Goal: Task Accomplishment & Management: Complete application form

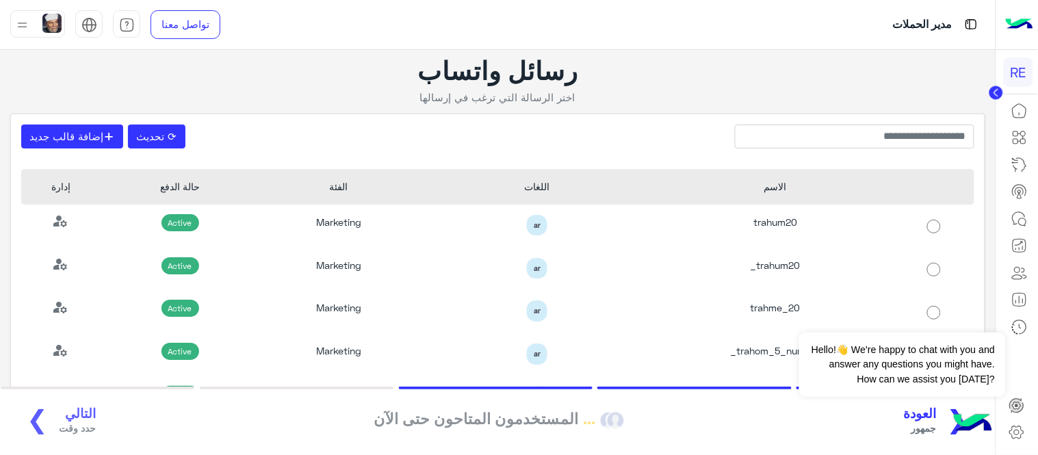
click at [921, 420] on span "العودة" at bounding box center [920, 414] width 33 height 16
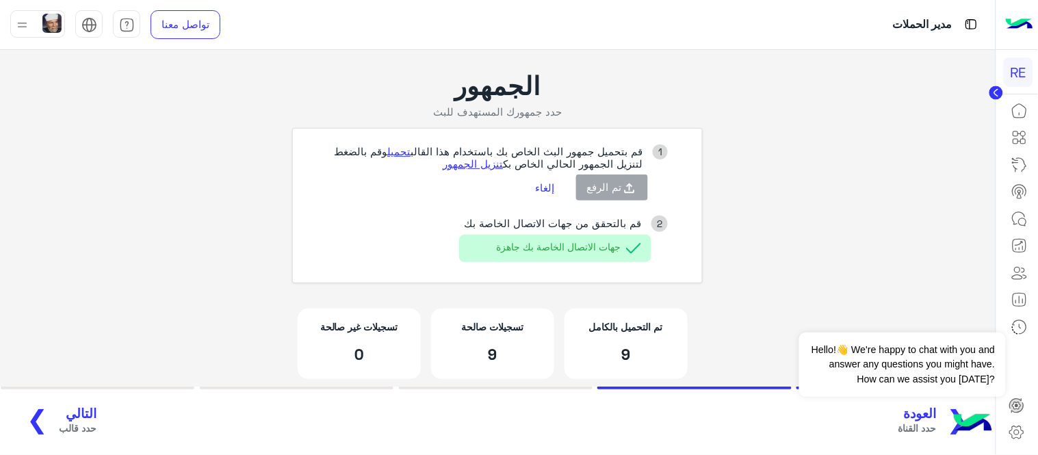
click at [926, 422] on span "حدد القناة" at bounding box center [918, 428] width 38 height 14
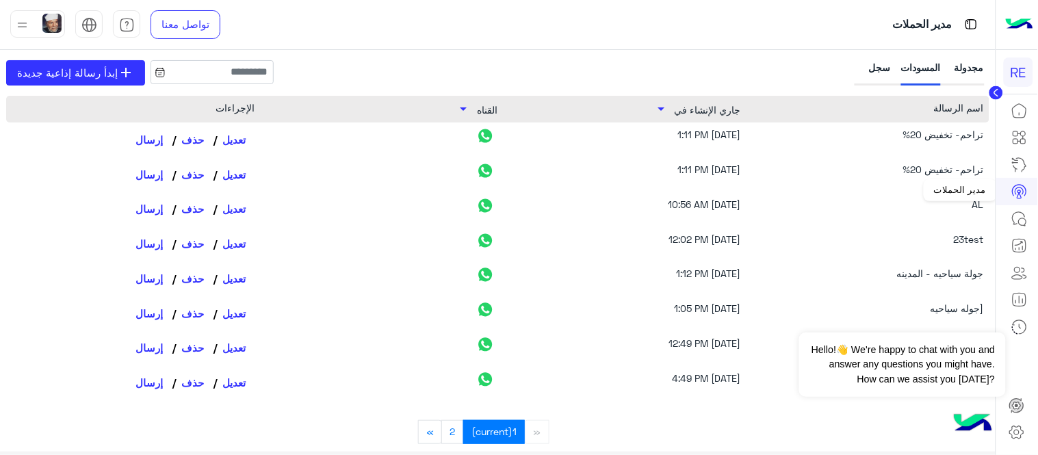
click at [1009, 186] on link at bounding box center [1019, 191] width 37 height 27
click at [1018, 188] on icon at bounding box center [1019, 191] width 16 height 16
click at [1024, 113] on icon at bounding box center [1019, 111] width 16 height 16
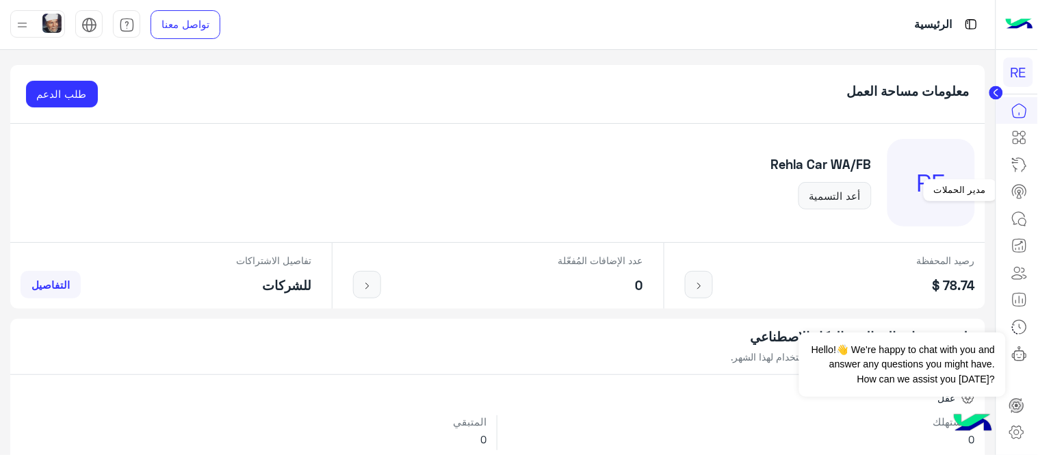
click at [1023, 193] on icon at bounding box center [1020, 191] width 8 height 7
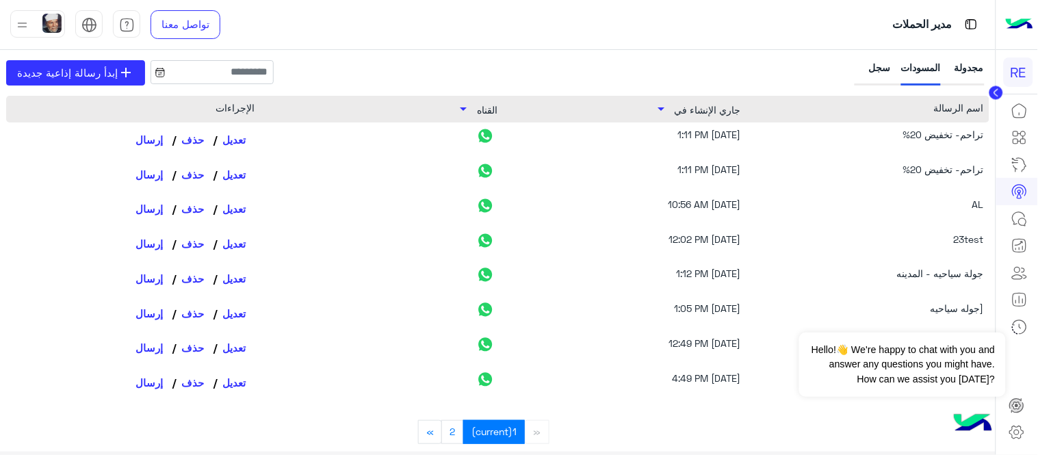
click at [808, 145] on div "تراحم- تخفيض 20%" at bounding box center [874, 139] width 219 height 25
click at [935, 179] on div "تراحم- تخفيض 20%" at bounding box center [874, 174] width 219 height 25
click at [934, 168] on div "تراحم- تخفيض 20%" at bounding box center [874, 174] width 219 height 25
click at [84, 73] on span "إبدأ رسالة إذاعية جديدة" at bounding box center [67, 73] width 101 height 16
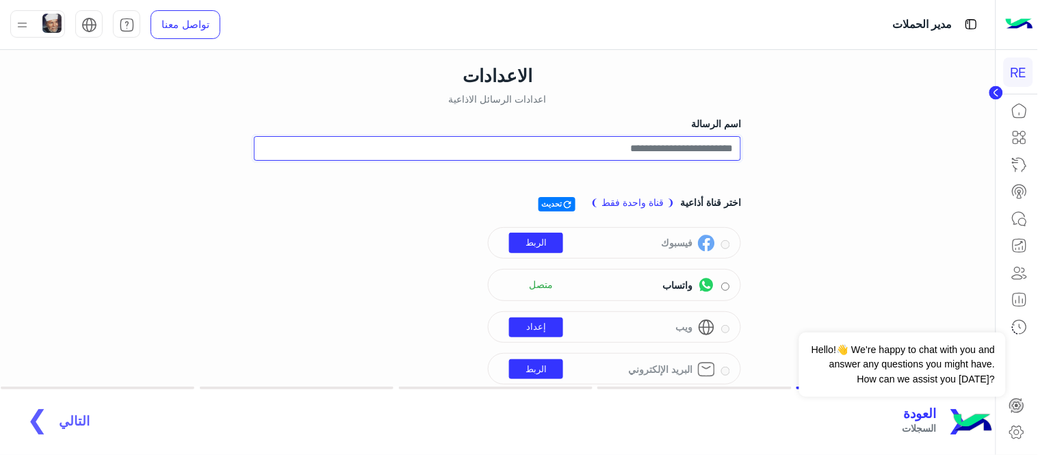
click at [654, 147] on input "اسم الرسالة" at bounding box center [497, 148] width 487 height 25
type input "*"
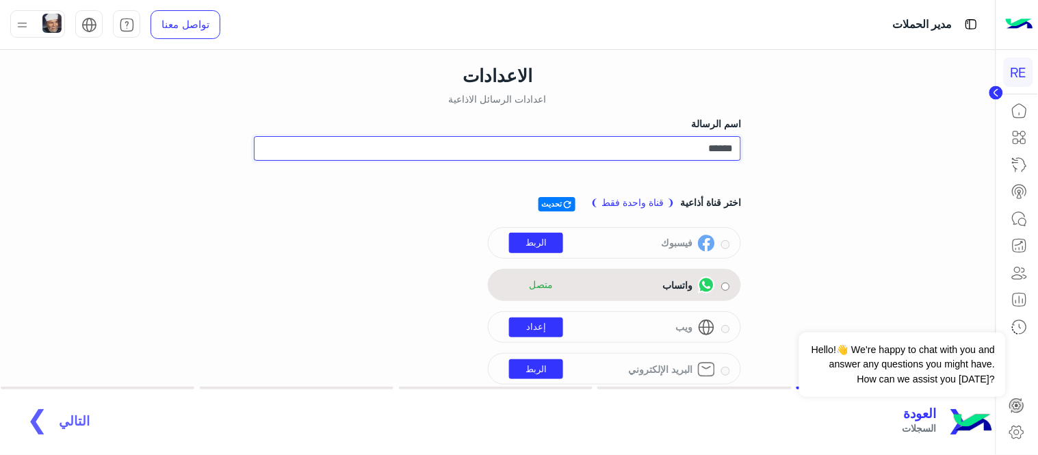
type input "*****"
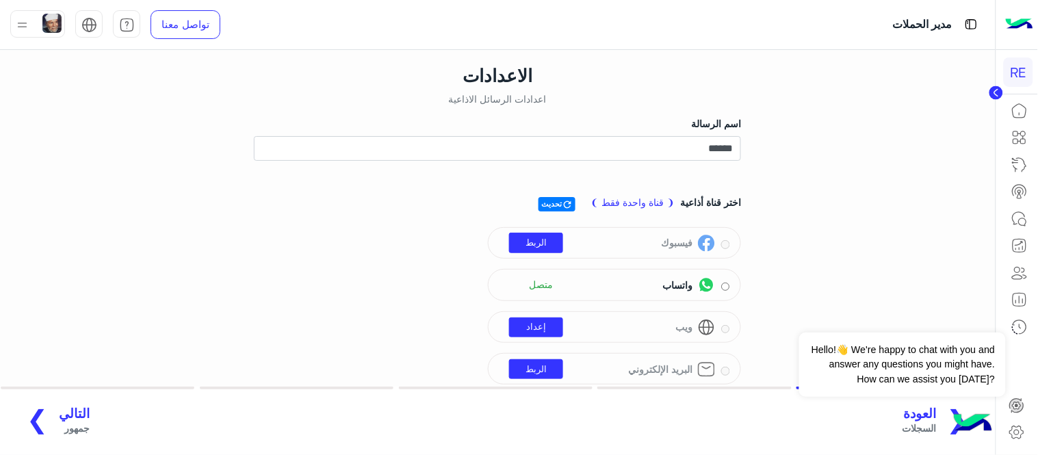
click at [65, 420] on span "التالي" at bounding box center [74, 414] width 31 height 16
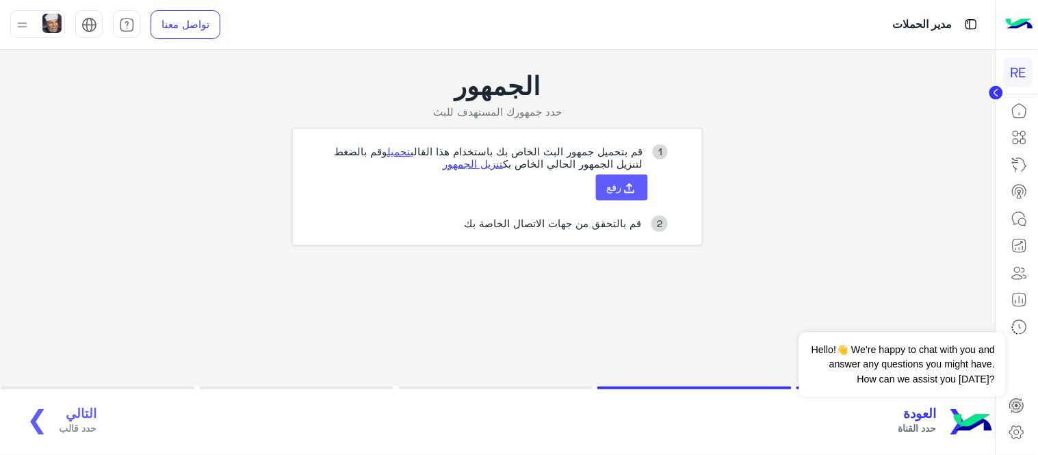
click at [617, 187] on span "رفع" at bounding box center [614, 187] width 15 height 12
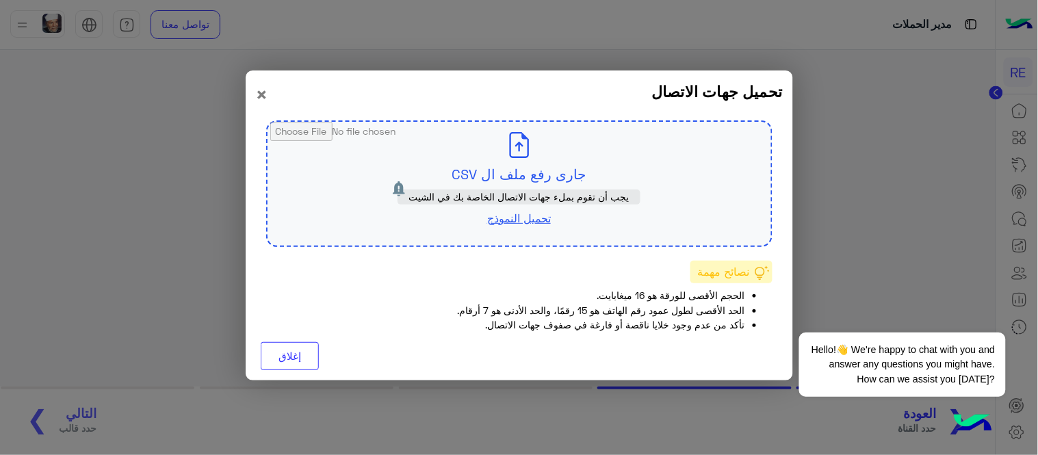
click at [500, 161] on input "file" at bounding box center [520, 184] width 504 height 124
type input "**********"
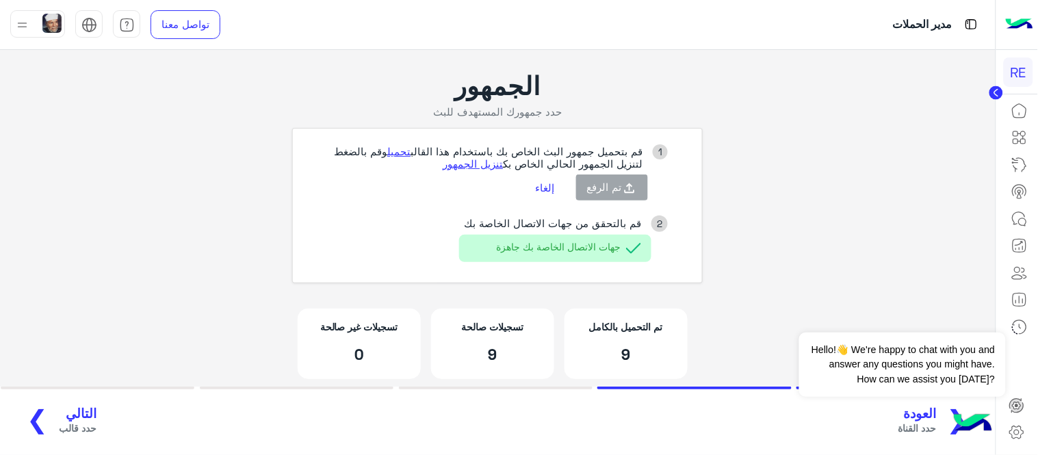
click at [776, 145] on app-broadcast-wa-creation "الجمهور حدد جمهورك المستهدف للبث 1 قم بتحميل جمهور البث الخاص بك باستخدام هذا ا…" at bounding box center [498, 232] width 996 height 365
click at [75, 422] on span "حدد قالب" at bounding box center [78, 428] width 38 height 14
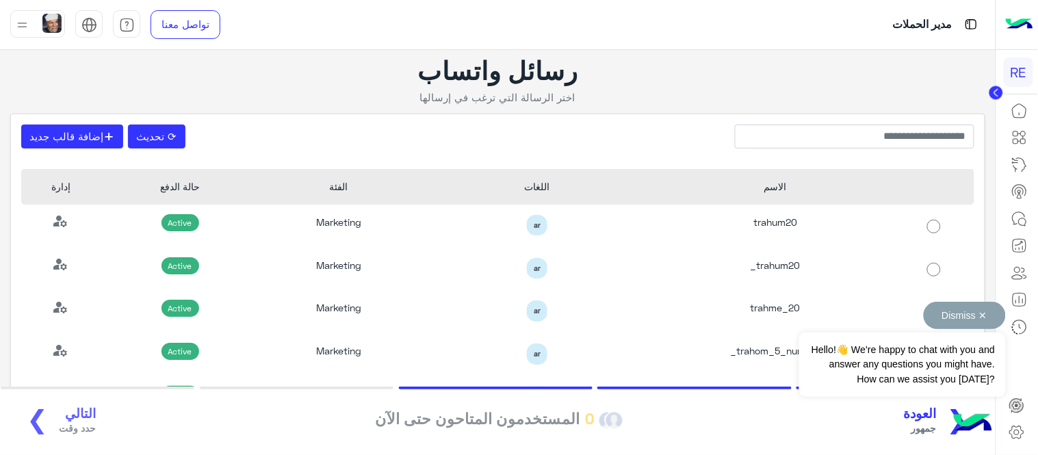
click at [885, 311] on div "Dismiss ✕ Hello!👋 We're happy to chat with you and answer any questions you mig…" at bounding box center [902, 349] width 206 height 95
click at [990, 313] on button "Dismiss ✕" at bounding box center [965, 315] width 82 height 27
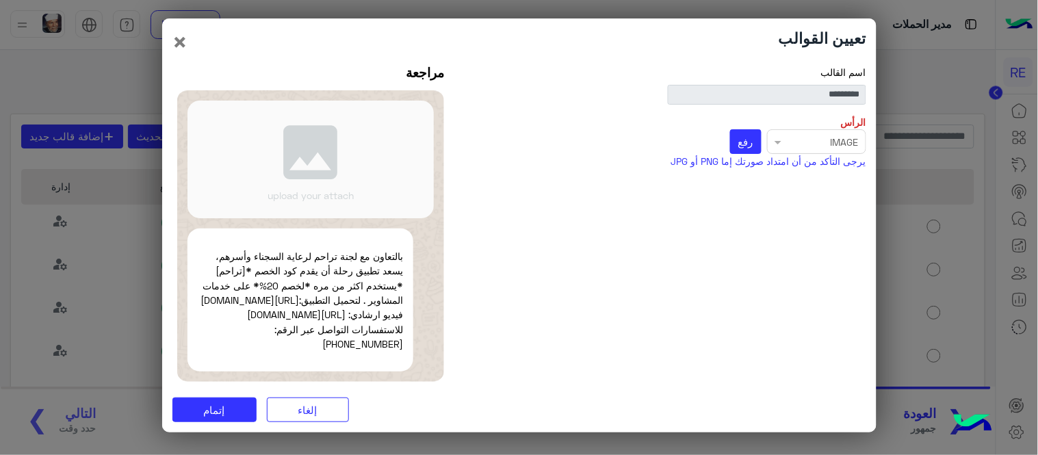
click at [778, 135] on div "Select file × IMAGE رفع" at bounding box center [668, 141] width 396 height 25
click at [743, 135] on span "رفع" at bounding box center [745, 141] width 15 height 12
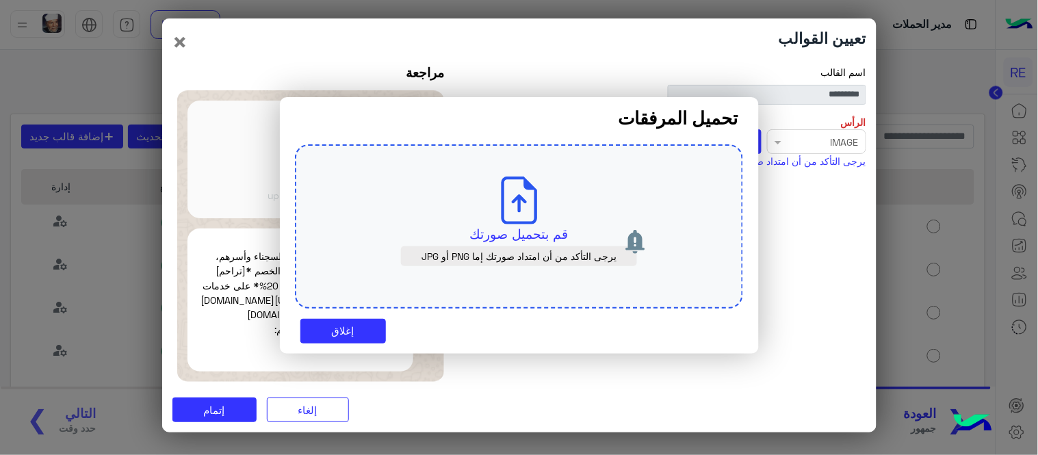
click at [502, 210] on use at bounding box center [519, 201] width 36 height 48
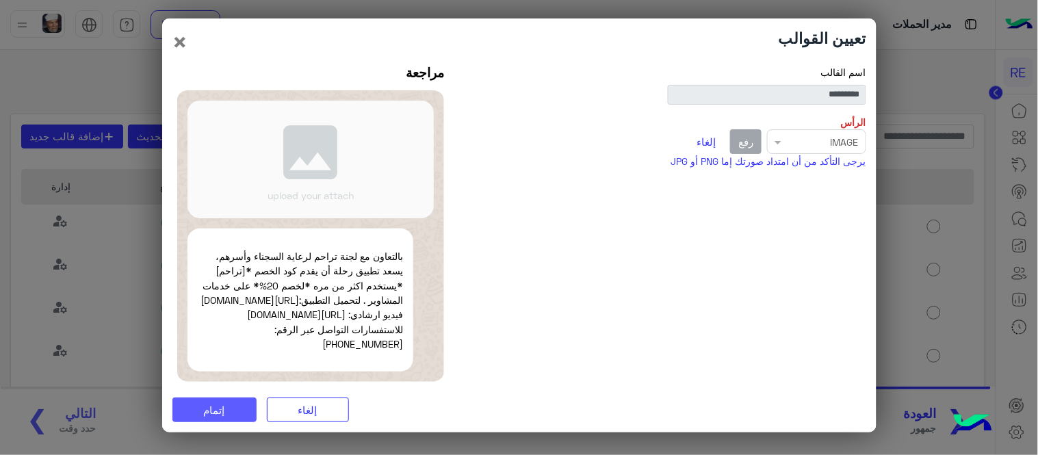
click at [228, 420] on button "إتمام" at bounding box center [214, 410] width 84 height 25
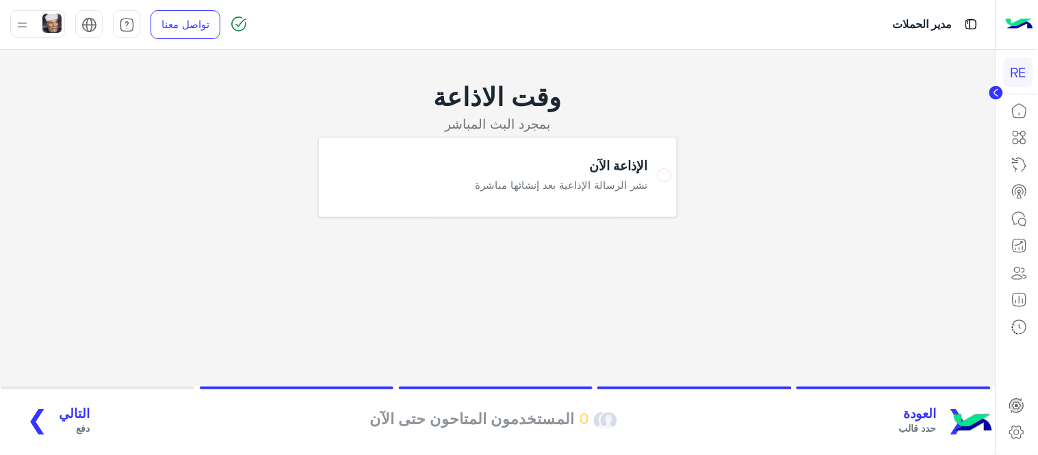
click at [70, 431] on span "دفع" at bounding box center [74, 428] width 31 height 14
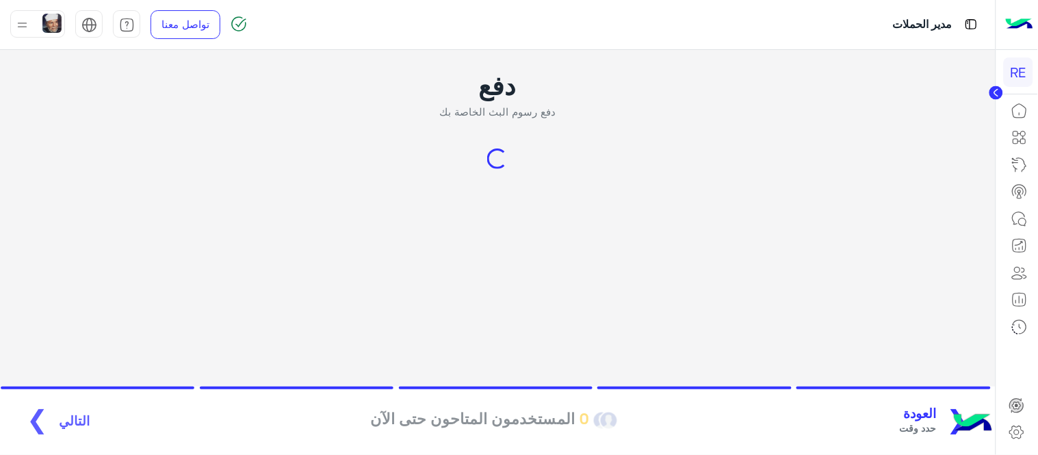
click at [64, 422] on div "❮ العودة حدد وقت 0 المستخدمون المتاحون حتى الآن التالي ❯" at bounding box center [497, 421] width 971 height 38
click at [931, 420] on span "العودة" at bounding box center [918, 414] width 37 height 16
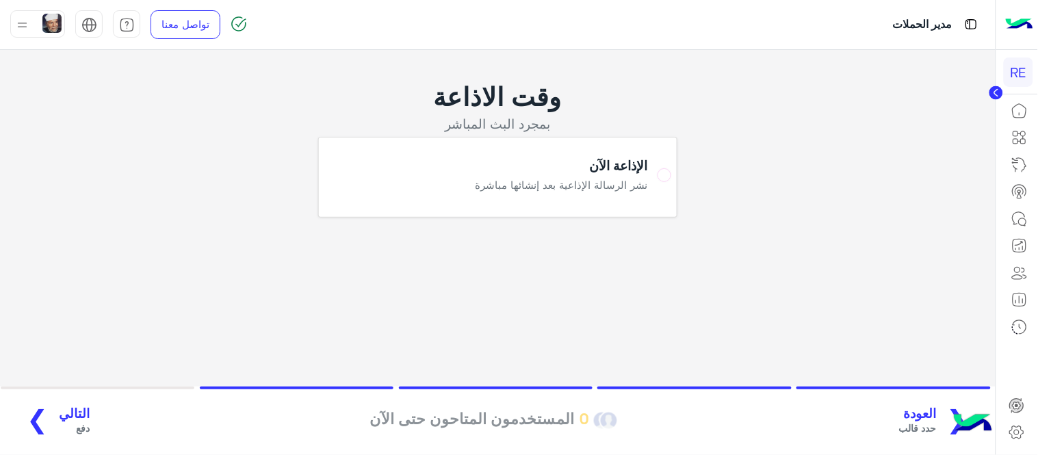
click at [937, 417] on span "العودة" at bounding box center [918, 414] width 38 height 16
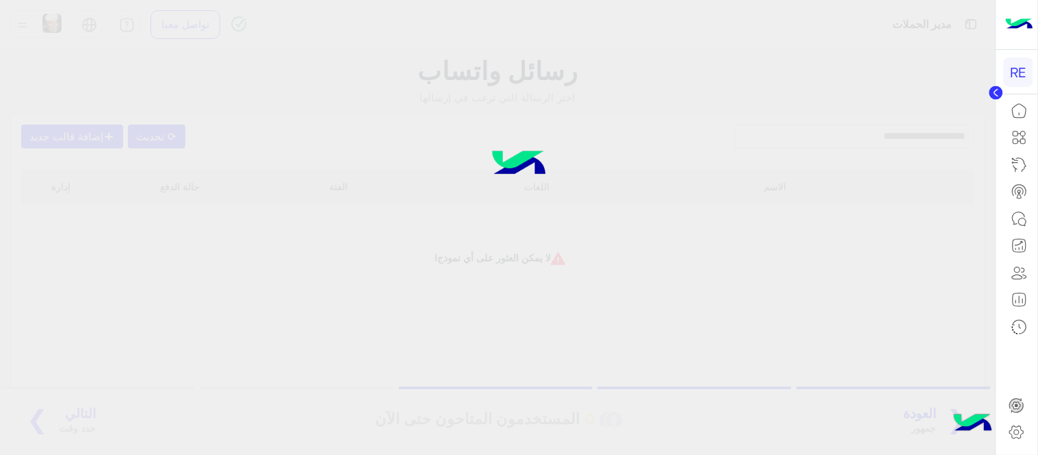
click at [939, 417] on div at bounding box center [519, 227] width 1038 height 456
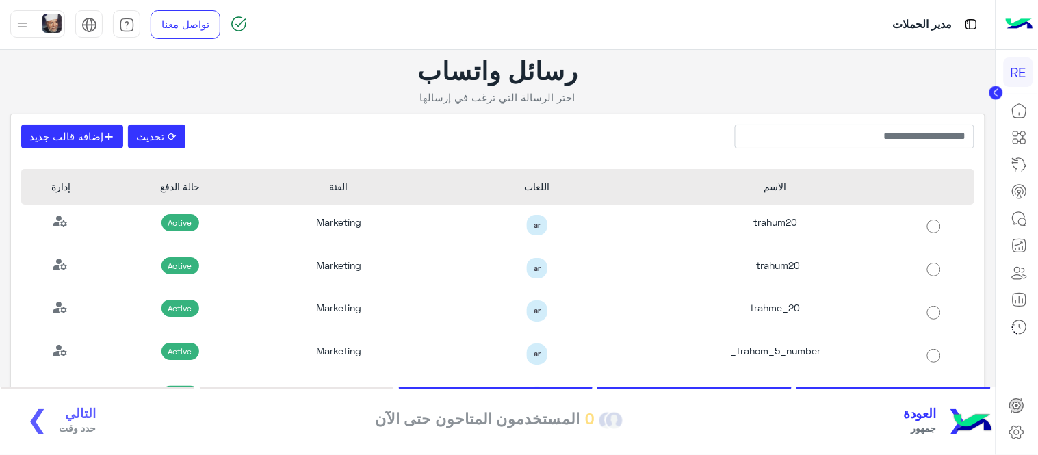
click at [937, 417] on span "العودة" at bounding box center [920, 414] width 33 height 16
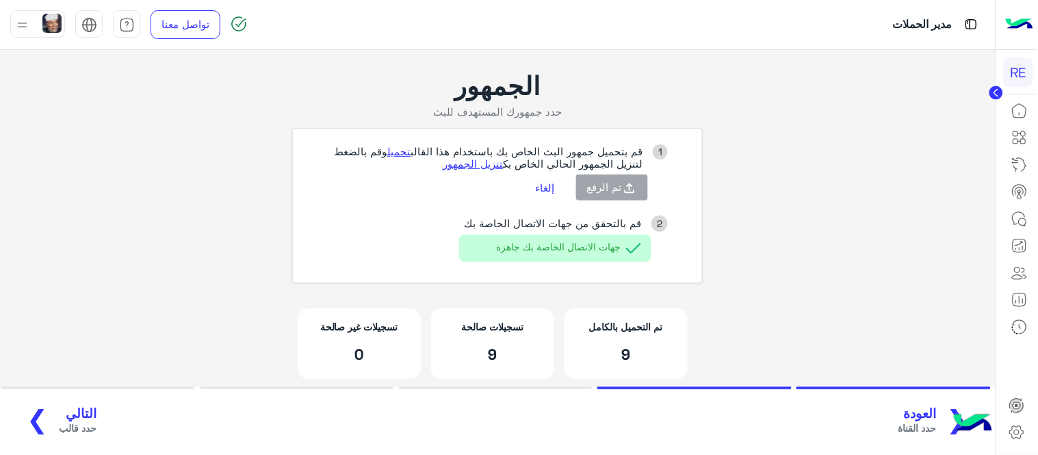
click at [69, 402] on button "التالي حدد قالب ❯" at bounding box center [56, 421] width 88 height 38
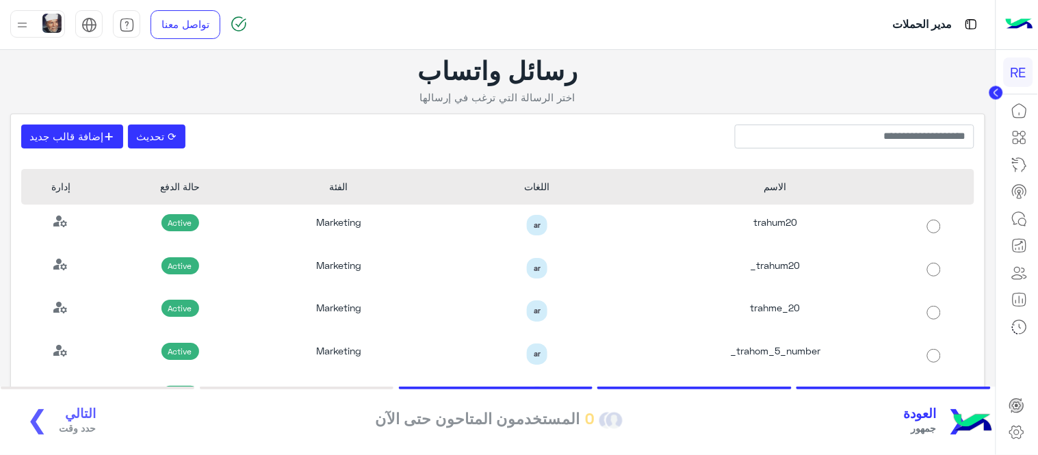
click at [77, 423] on div "❮ العودة جمهور 0 المستخدمون المتاحون حتى الآن التالي حدد وقت ❯" at bounding box center [497, 421] width 971 height 38
click at [66, 426] on div "❮ العودة جمهور 0 المستخدمون المتاحون حتى الآن التالي حدد وقت ❯" at bounding box center [497, 421] width 971 height 38
click at [68, 415] on div "❮ العودة جمهور 0 المستخدمون المتاحون حتى الآن التالي حدد وقت ❯" at bounding box center [497, 421] width 971 height 38
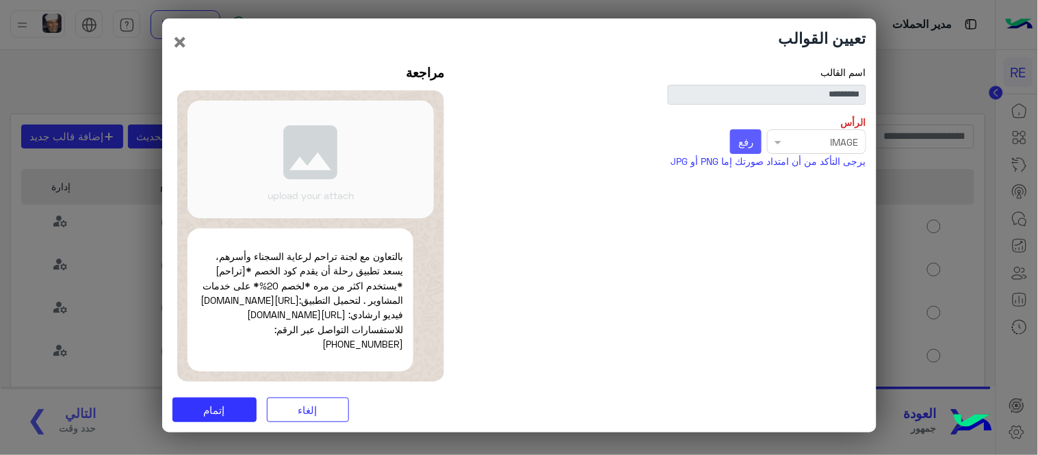
click at [755, 135] on button "رفع" at bounding box center [746, 141] width 32 height 25
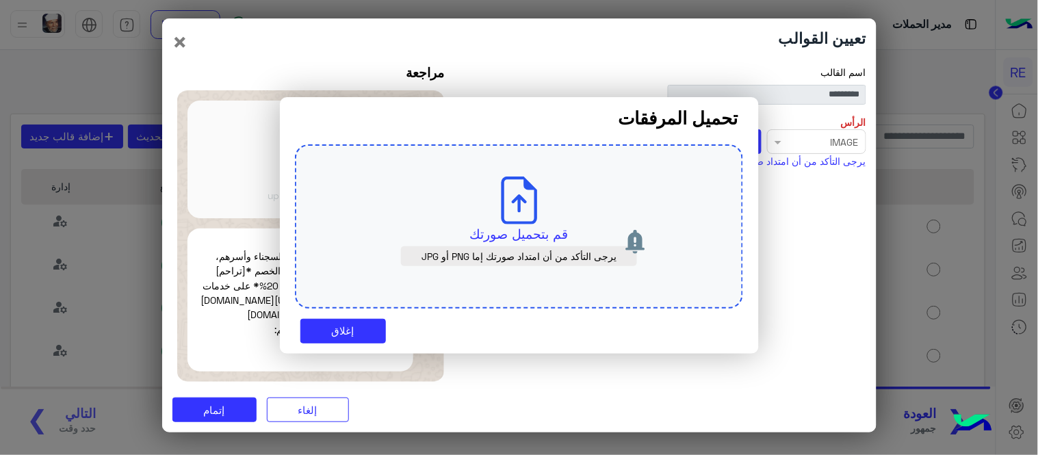
click at [517, 214] on icon at bounding box center [519, 201] width 48 height 48
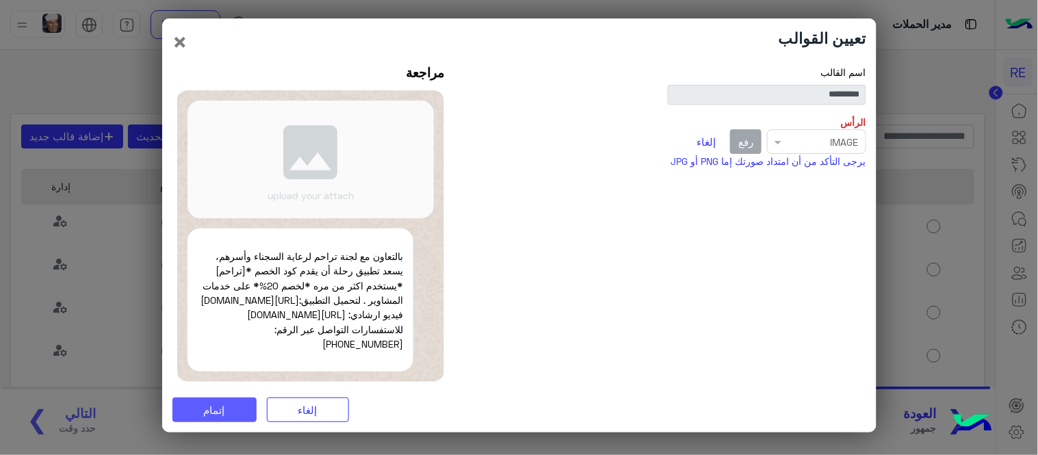
click at [221, 422] on button "إتمام" at bounding box center [214, 410] width 84 height 25
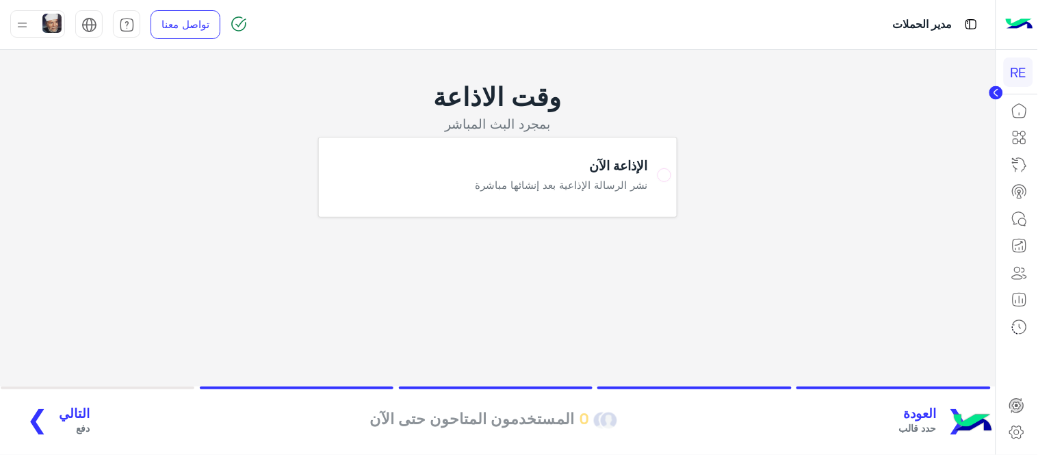
click at [70, 417] on span "التالي" at bounding box center [74, 414] width 31 height 16
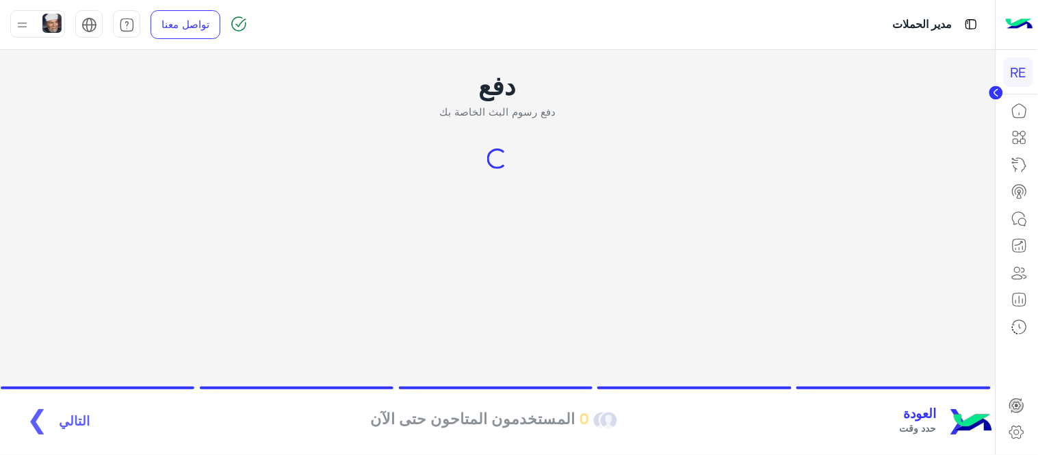
click at [926, 413] on span "العودة" at bounding box center [918, 414] width 37 height 16
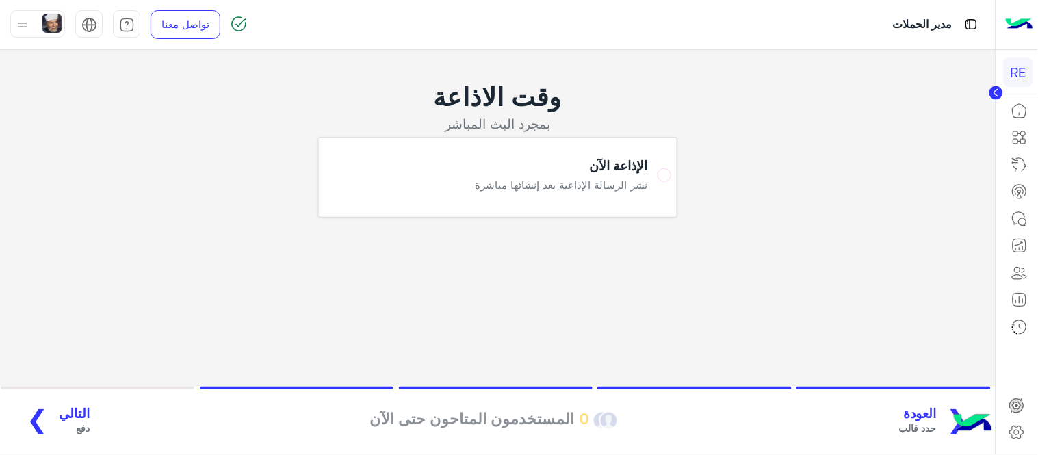
click at [926, 413] on span "العودة" at bounding box center [918, 414] width 38 height 16
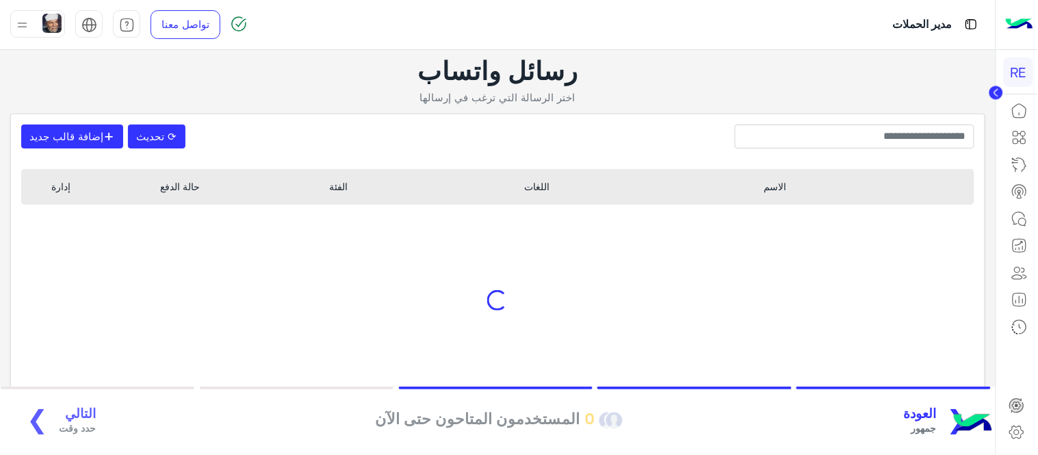
click at [926, 413] on span "العودة" at bounding box center [920, 414] width 33 height 16
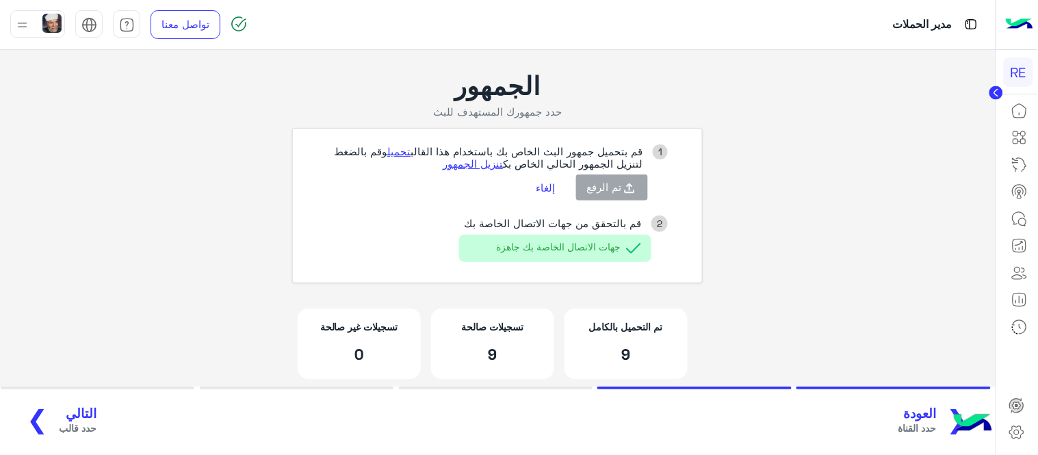
click at [546, 183] on button "إلغاء" at bounding box center [546, 187] width 40 height 23
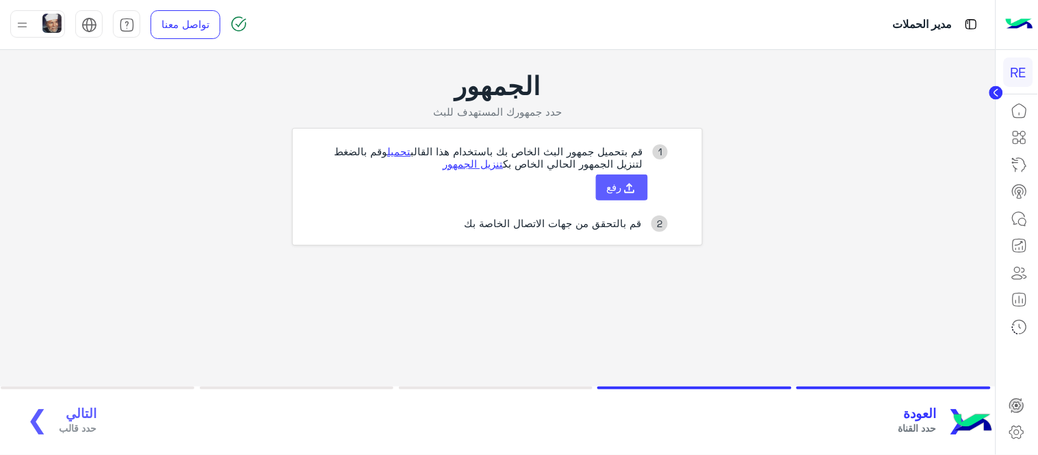
click at [625, 188] on icon at bounding box center [629, 188] width 15 height 15
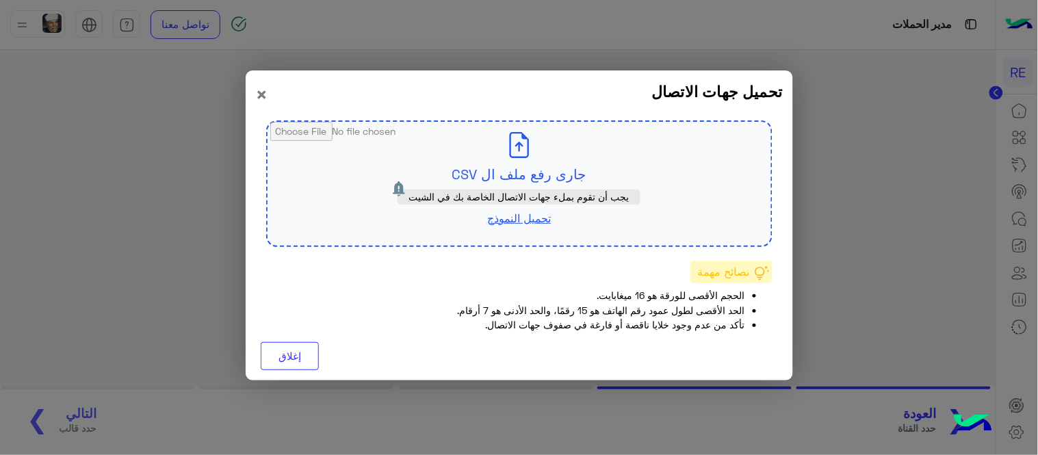
click at [529, 172] on input "file" at bounding box center [520, 184] width 504 height 124
type input "**********"
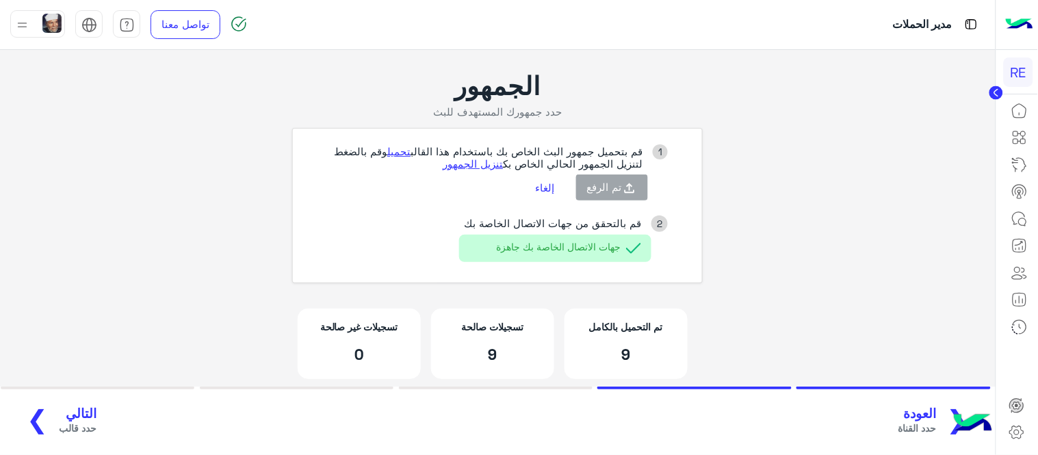
click at [65, 411] on span "التالي" at bounding box center [78, 414] width 38 height 16
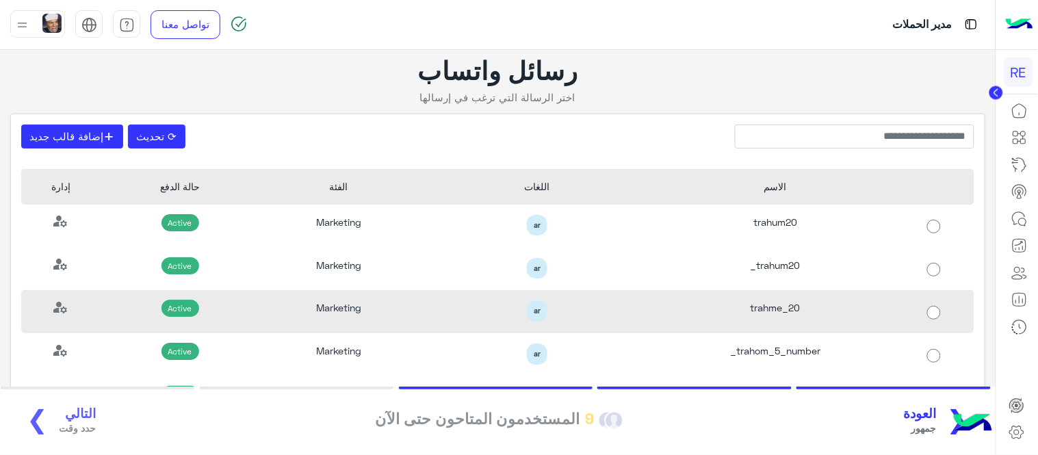
click at [398, 310] on div "Marketing" at bounding box center [338, 311] width 159 height 43
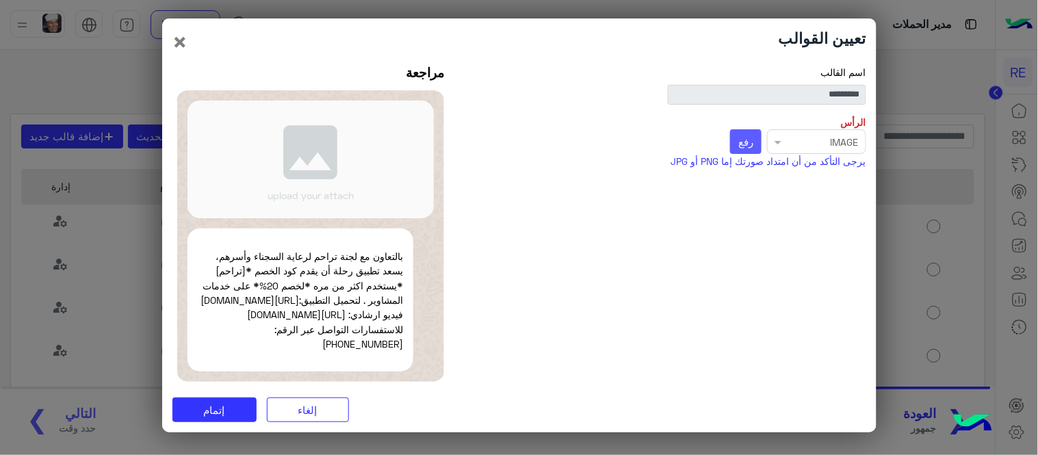
click at [751, 135] on span "رفع" at bounding box center [745, 141] width 15 height 12
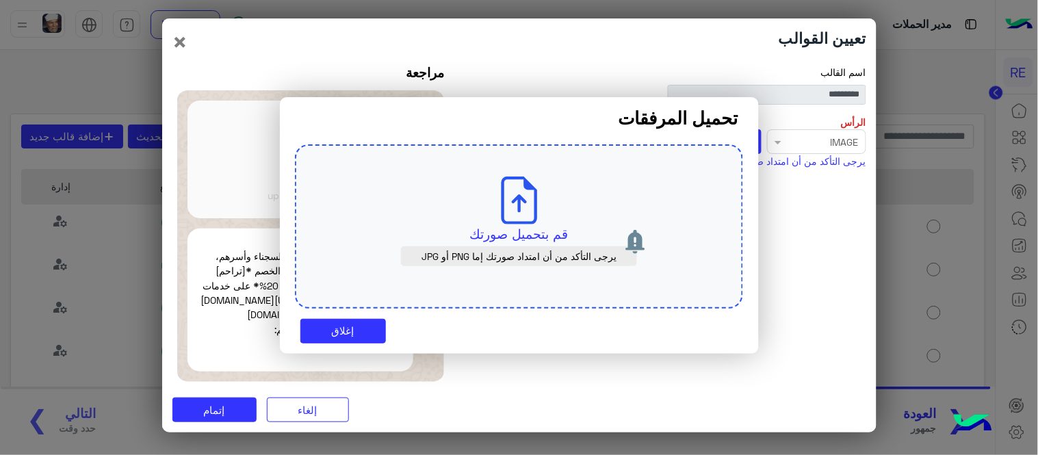
click at [522, 227] on p "قم بتحميل صورتك" at bounding box center [519, 233] width 384 height 19
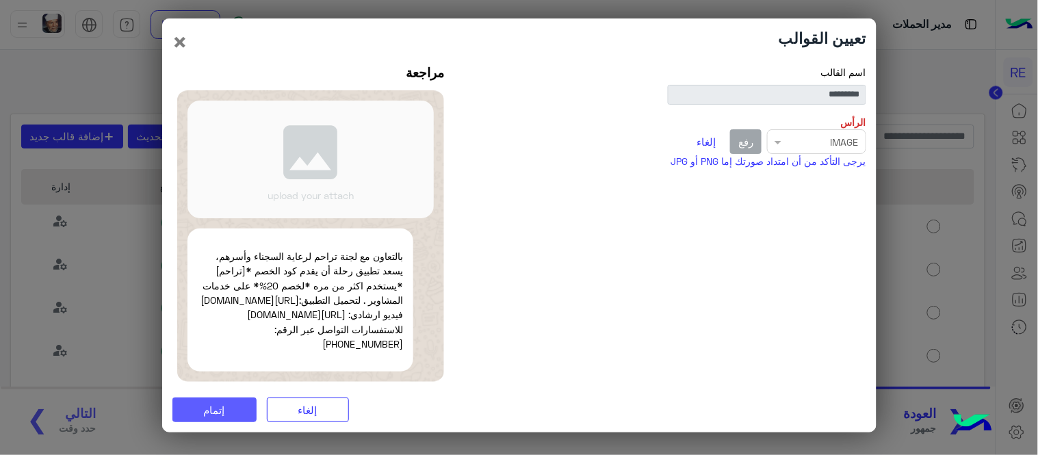
click at [226, 422] on button "إتمام" at bounding box center [214, 410] width 84 height 25
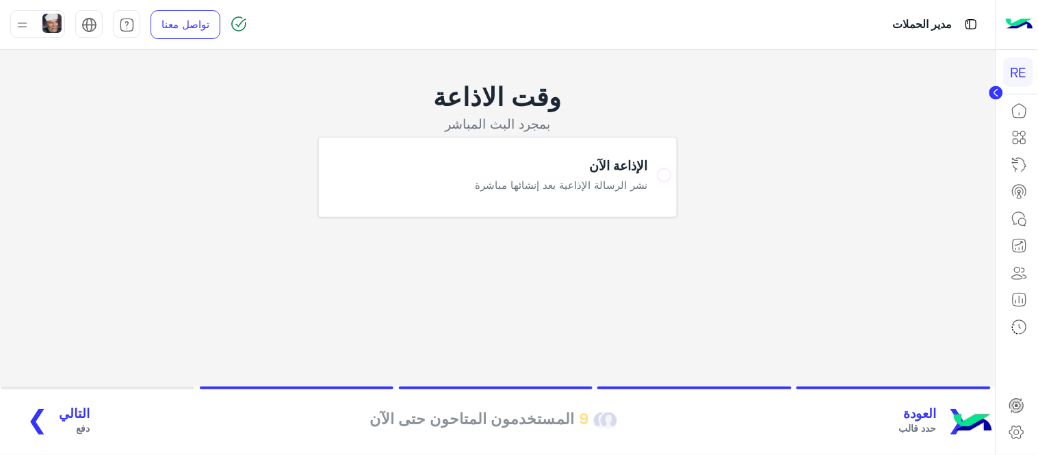
click at [60, 414] on span "التالي" at bounding box center [74, 414] width 31 height 16
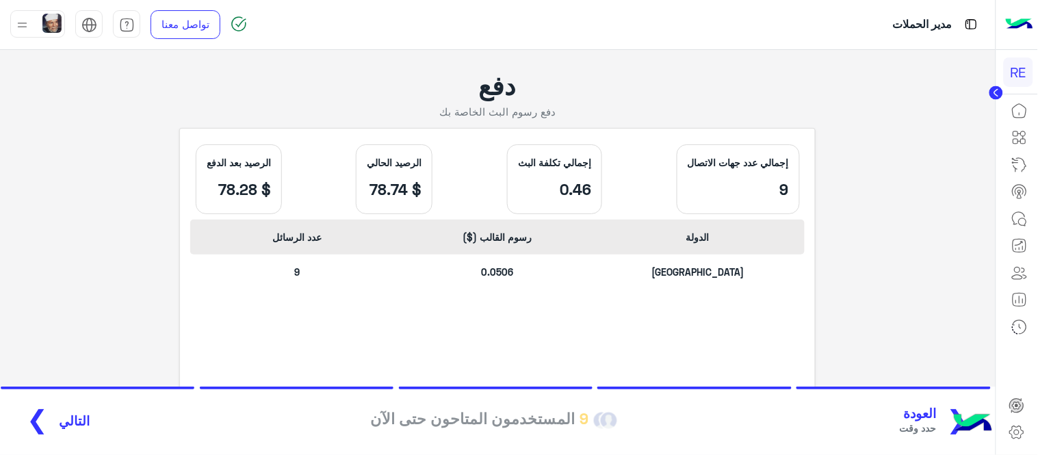
click at [60, 414] on span "التالي" at bounding box center [74, 421] width 31 height 16
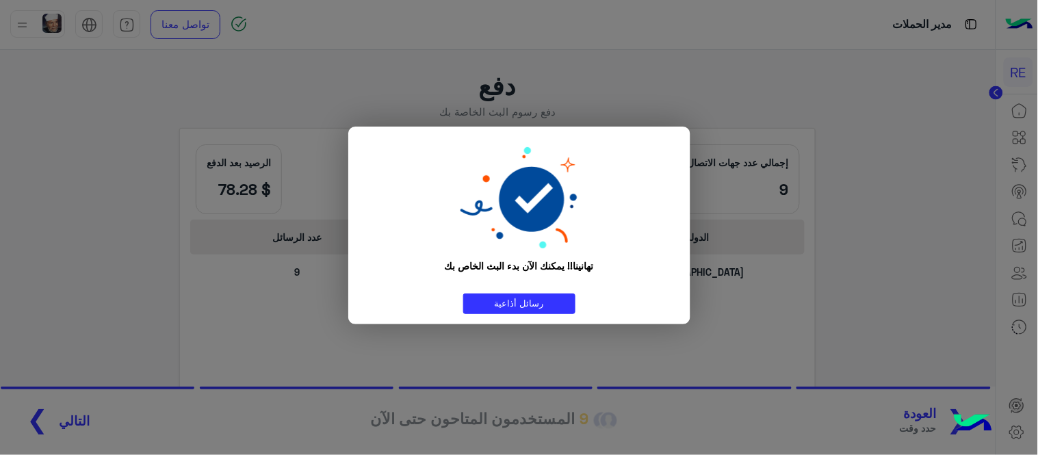
click at [925, 149] on modal-container "تهانينا!! يمكنك الآن بدء البث الخاص بك رسائل أذاعية" at bounding box center [519, 227] width 1038 height 455
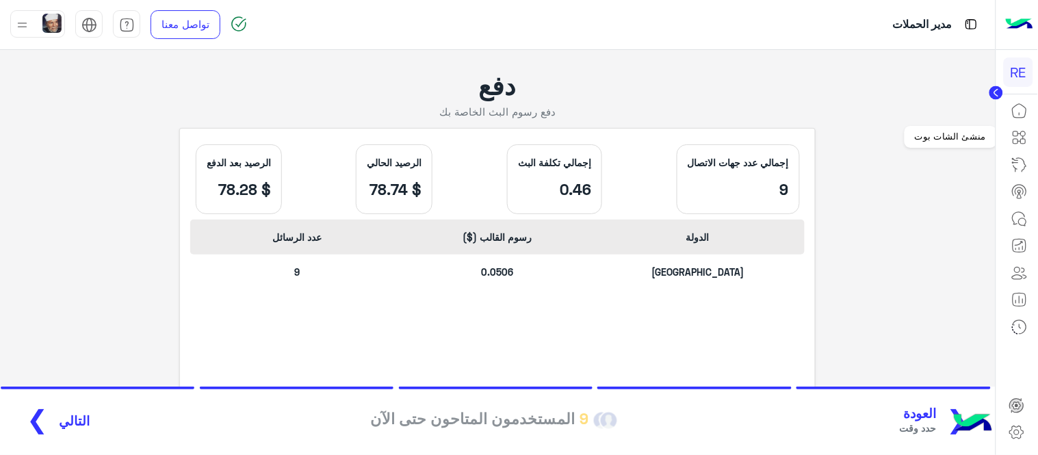
click at [1016, 135] on icon at bounding box center [1016, 133] width 5 height 5
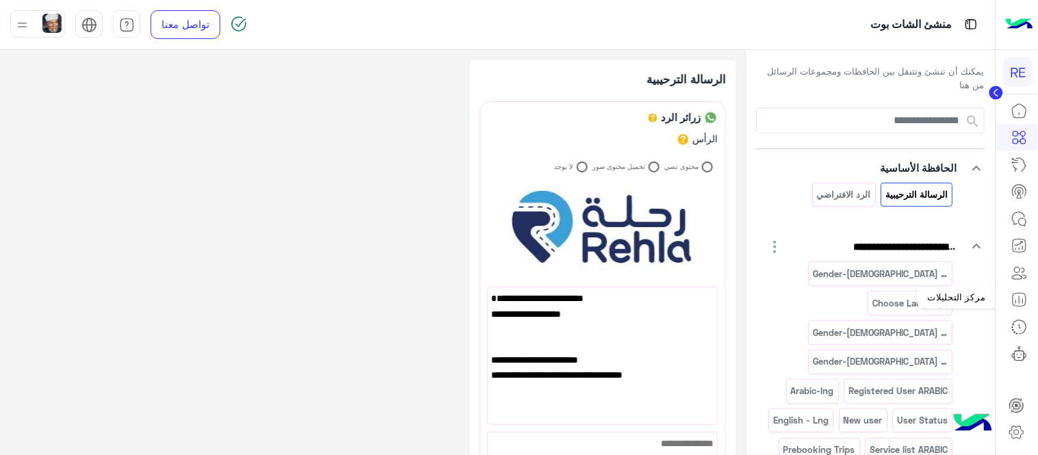
click at [1022, 301] on icon at bounding box center [1019, 300] width 16 height 16
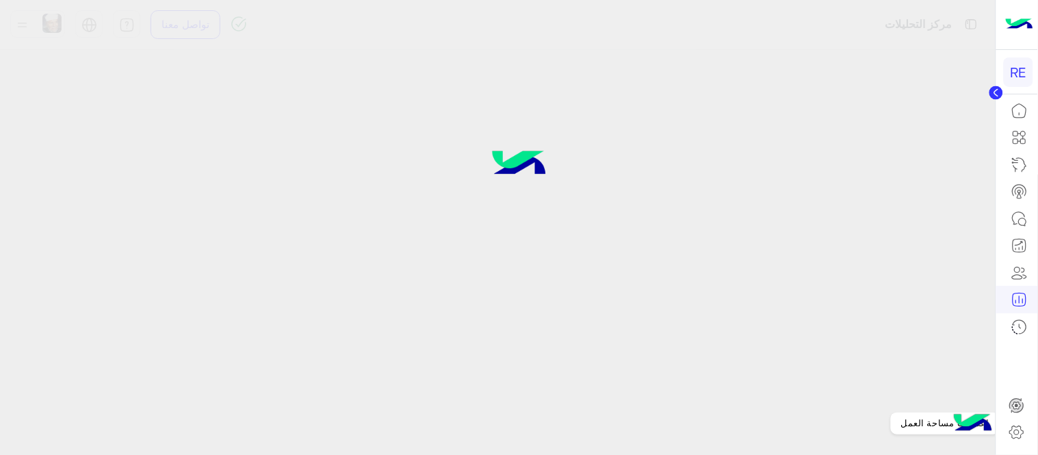
click at [1021, 437] on icon at bounding box center [1017, 432] width 16 height 16
